Goal: Task Accomplishment & Management: Manage account settings

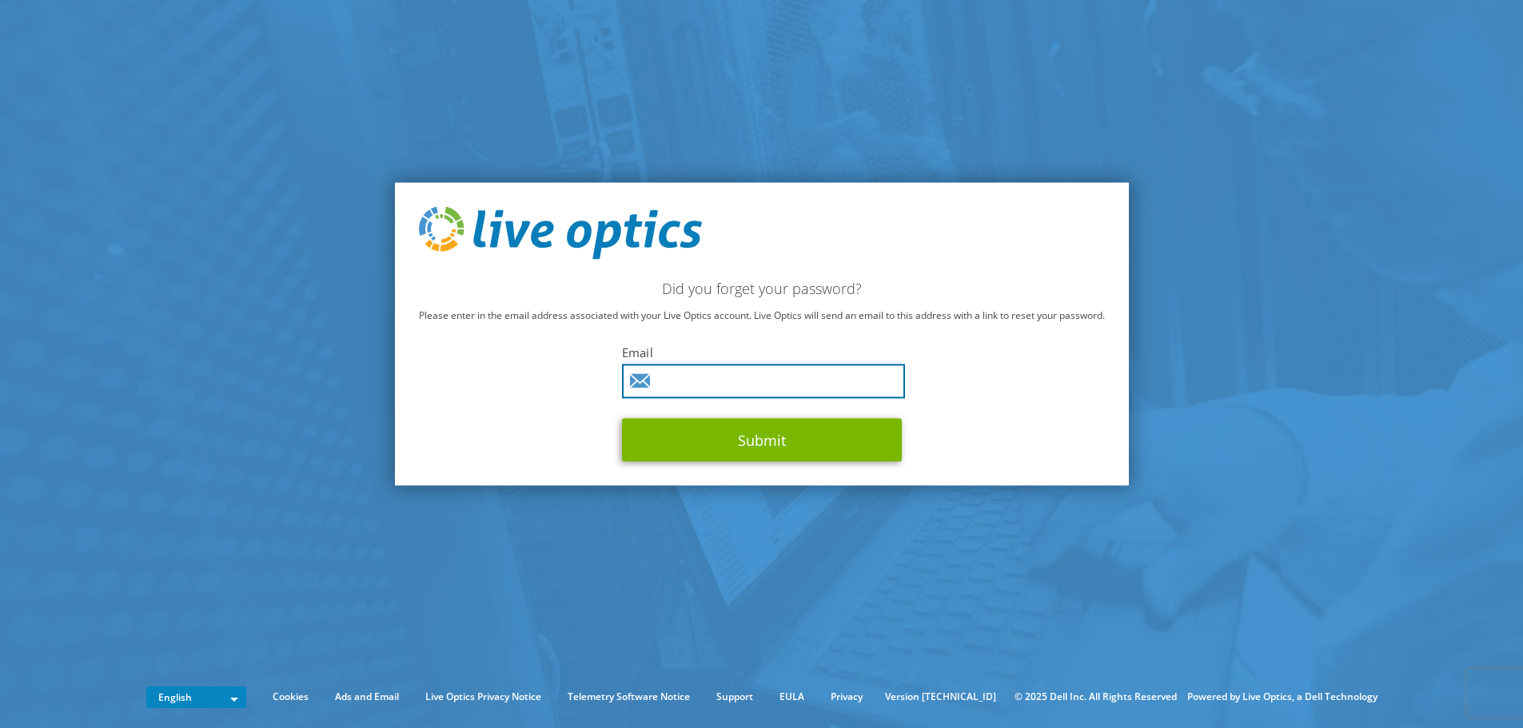
drag, startPoint x: 718, startPoint y: 380, endPoint x: 769, endPoint y: 378, distance: 51.2
click at [718, 380] on input "text" at bounding box center [763, 381] width 283 height 34
type input "rafaelvazquez@biopappel.com"
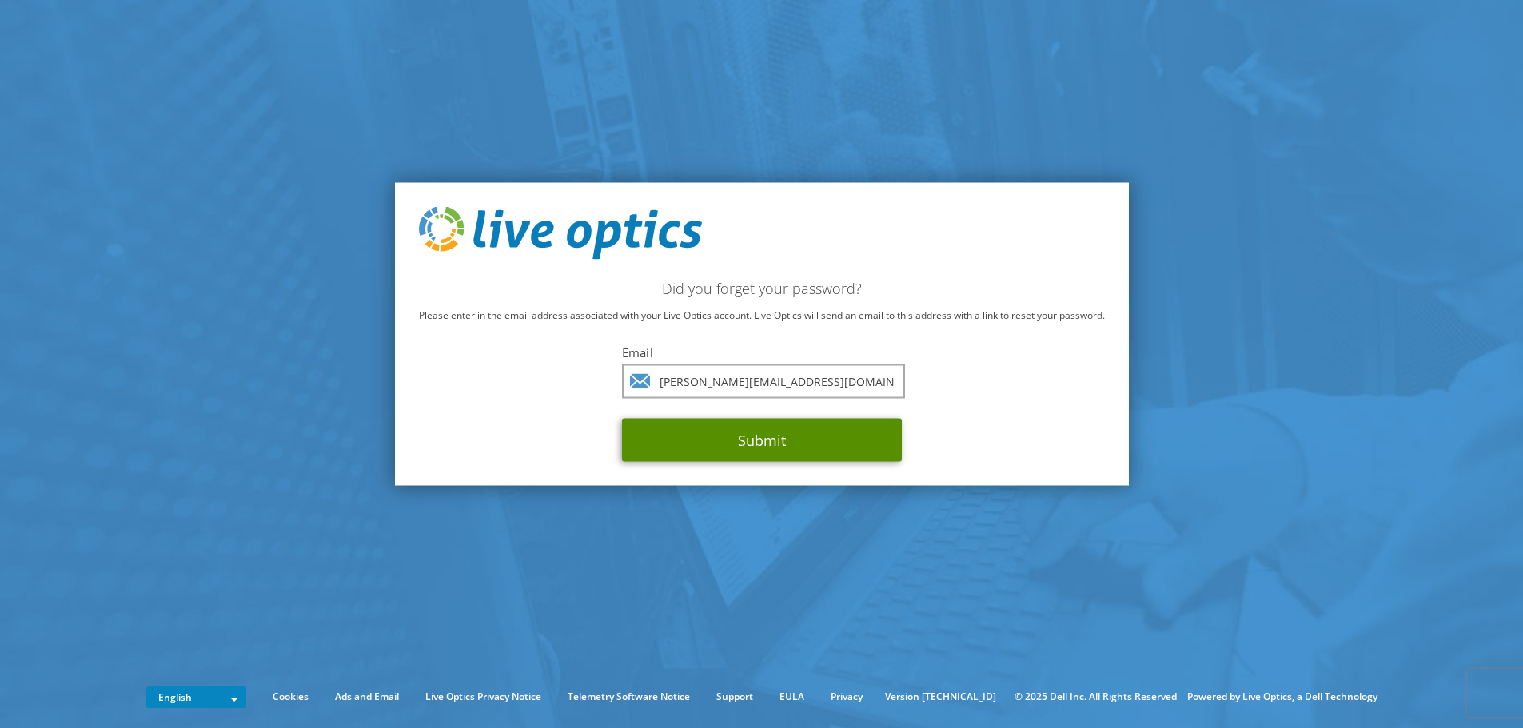
click at [786, 433] on button "Submit" at bounding box center [762, 439] width 280 height 43
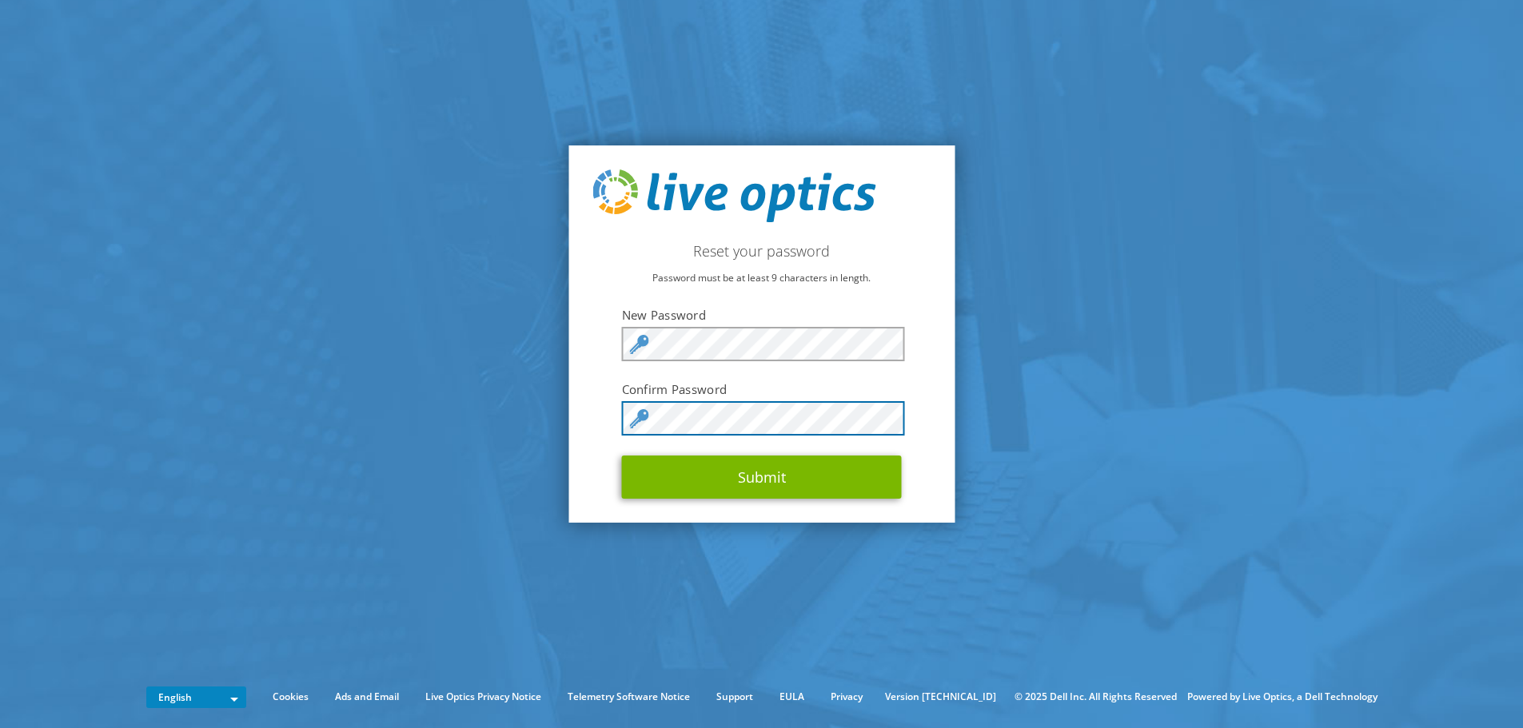
click at [622, 456] on button "Submit" at bounding box center [762, 477] width 280 height 43
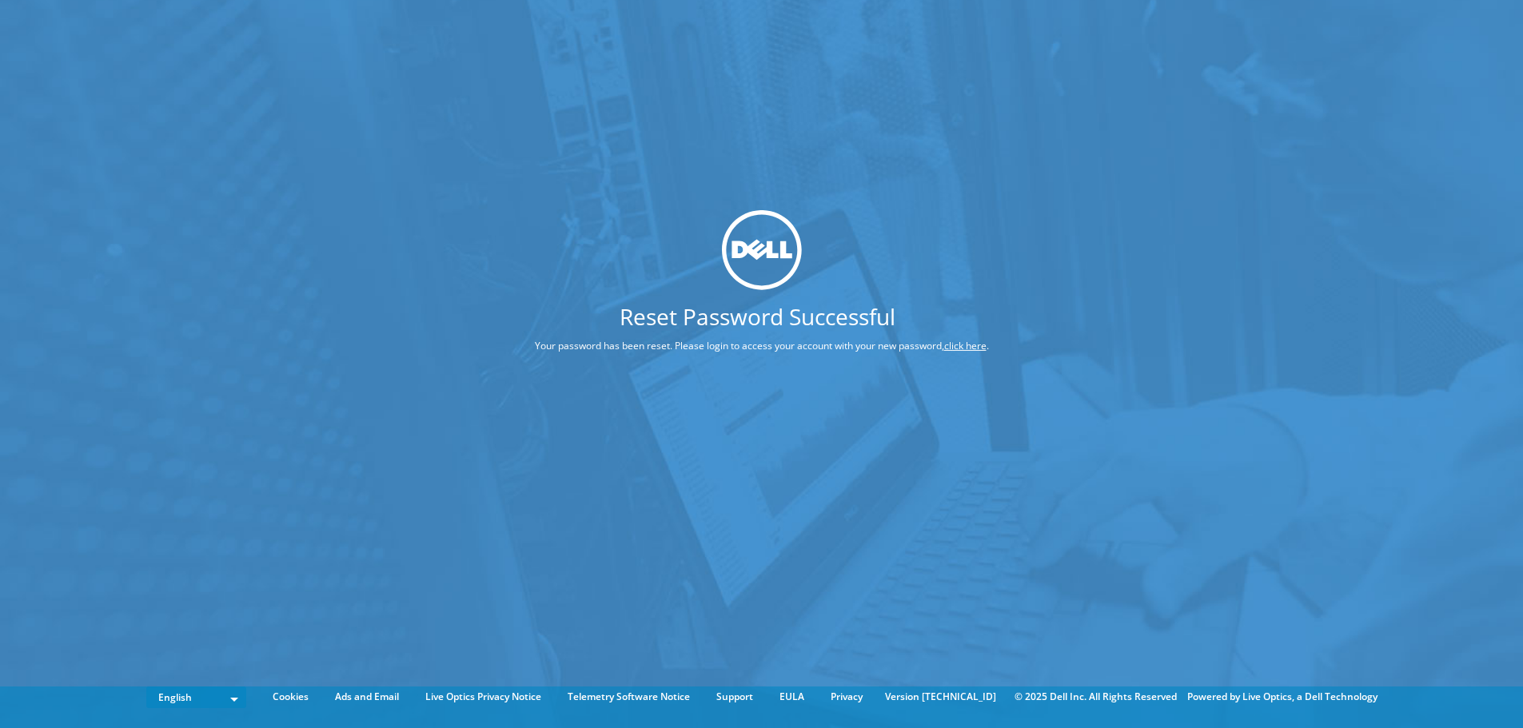
click at [961, 255] on div at bounding box center [762, 250] width 574 height 80
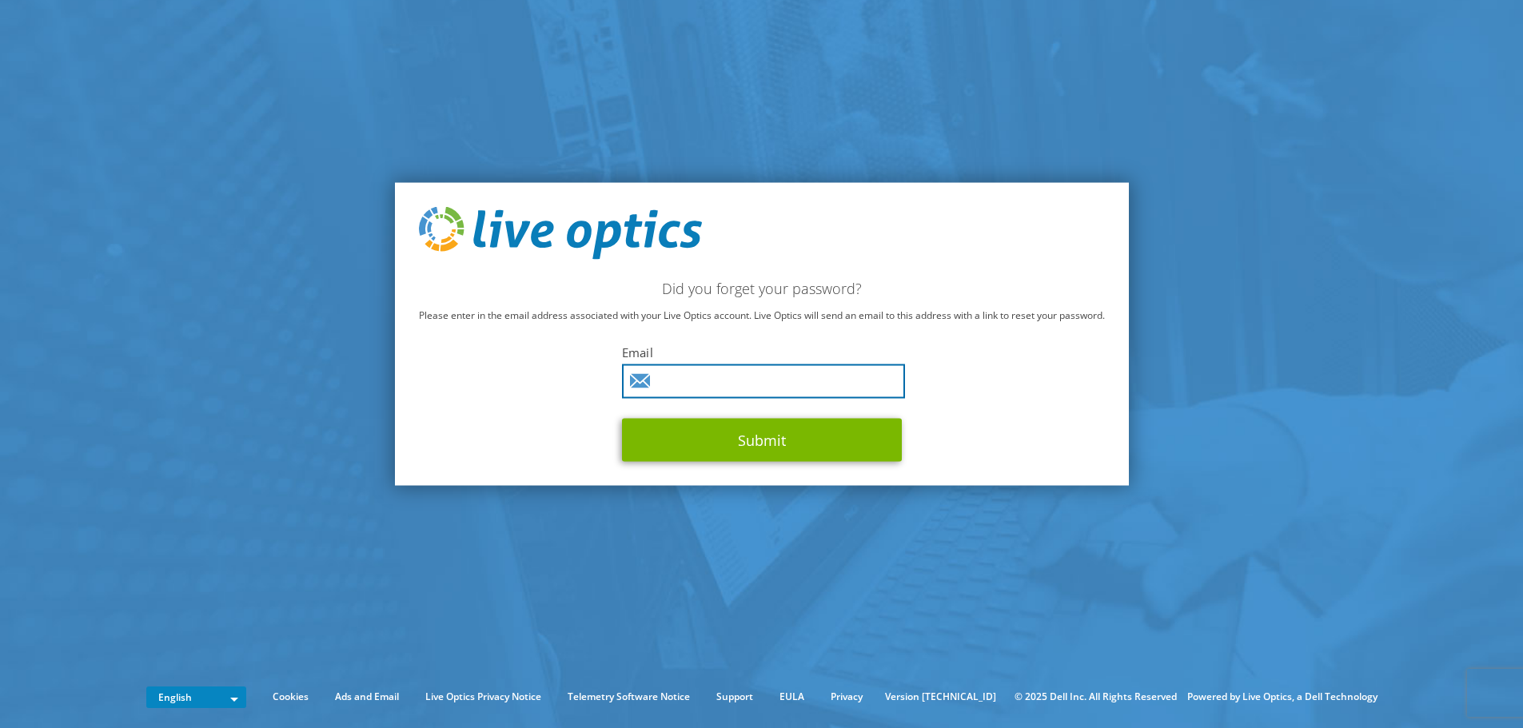
drag, startPoint x: 803, startPoint y: 379, endPoint x: 815, endPoint y: 388, distance: 14.9
click at [803, 379] on input "text" at bounding box center [763, 381] width 283 height 34
type input "rafaelvazquez@biopappel.com"
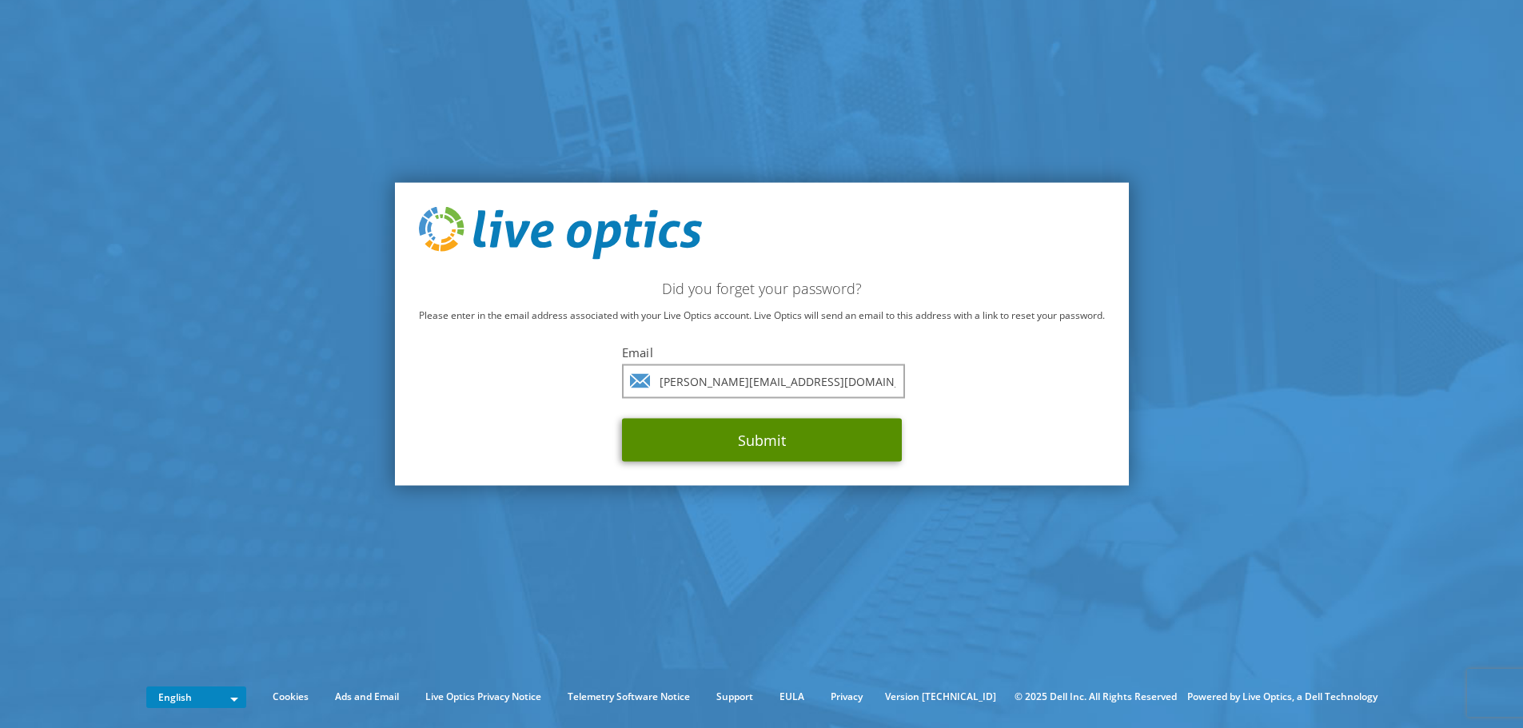
click at [805, 444] on button "Submit" at bounding box center [762, 439] width 280 height 43
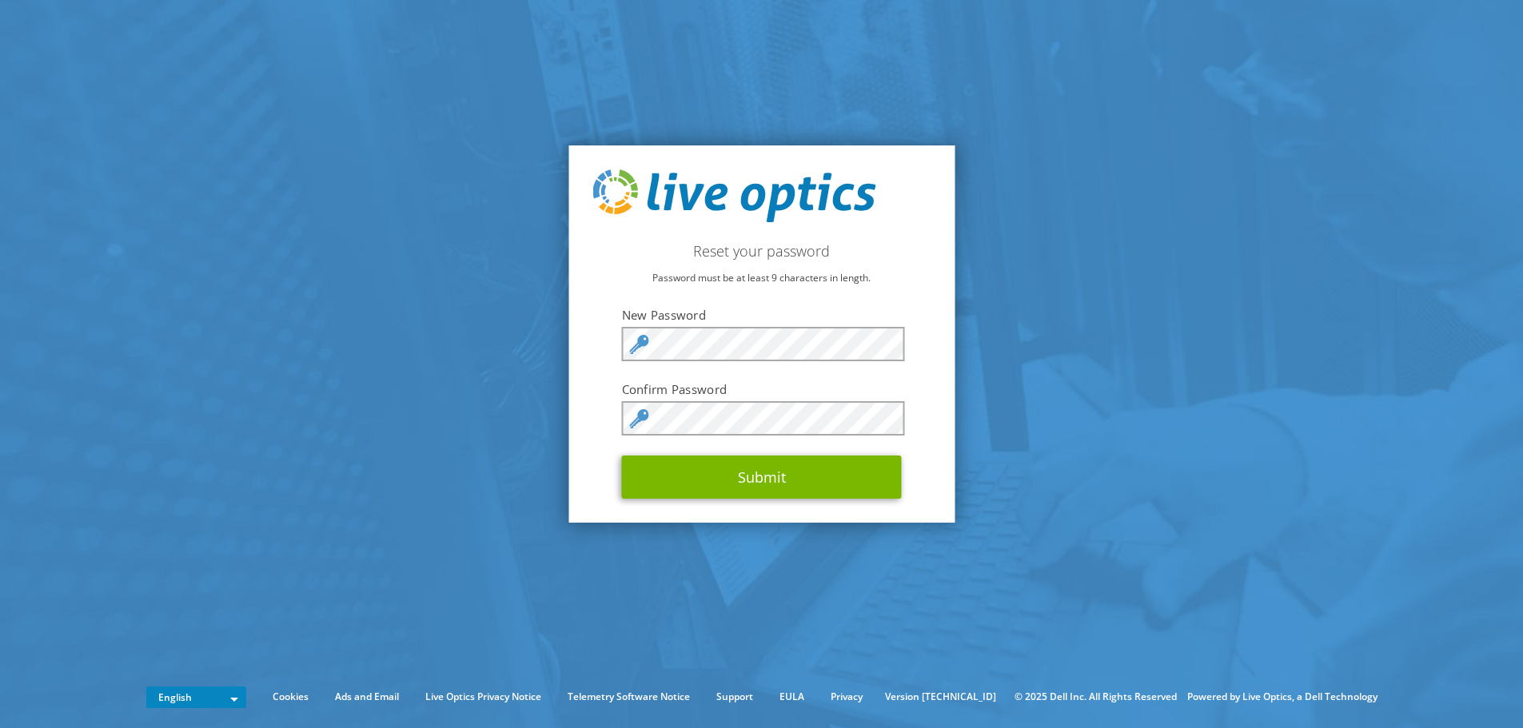
click at [1101, 177] on section "Reset your password Password must be at least 9 characters in length. New Passw…" at bounding box center [761, 334] width 1523 height 668
